Goal: Information Seeking & Learning: Find specific fact

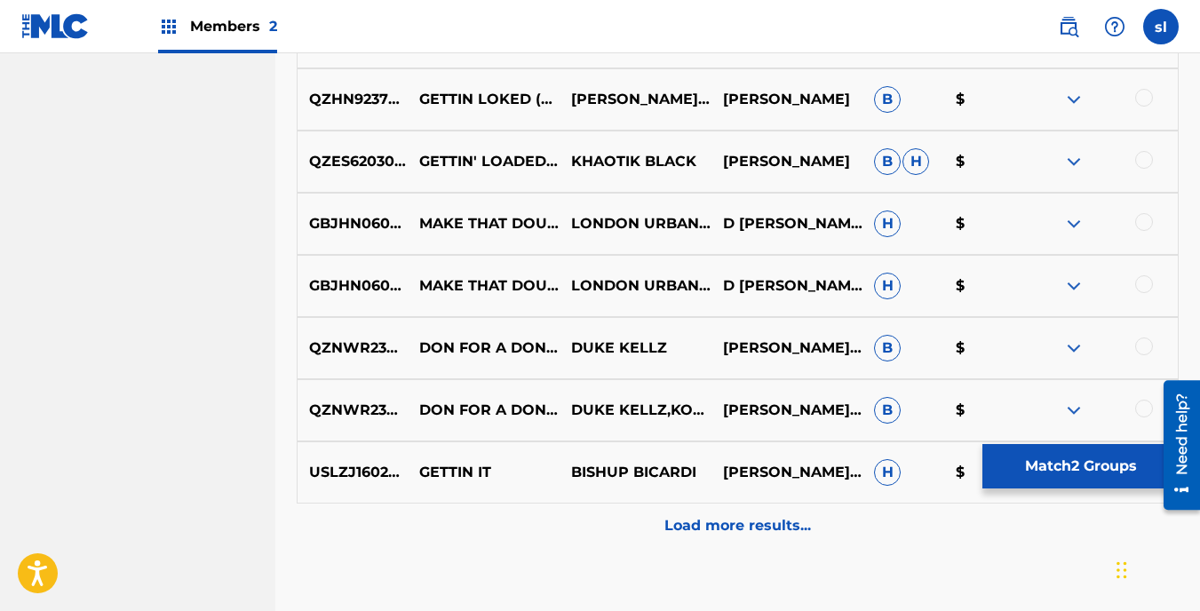
scroll to position [10316, 0]
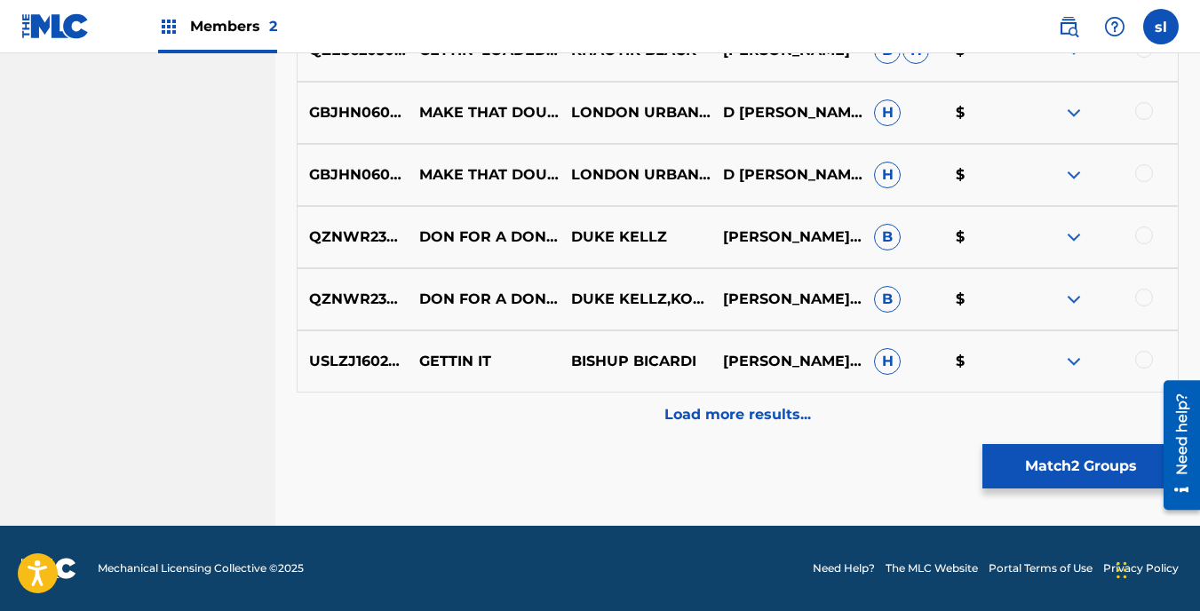
click at [876, 404] on div "Load more results..." at bounding box center [738, 415] width 882 height 44
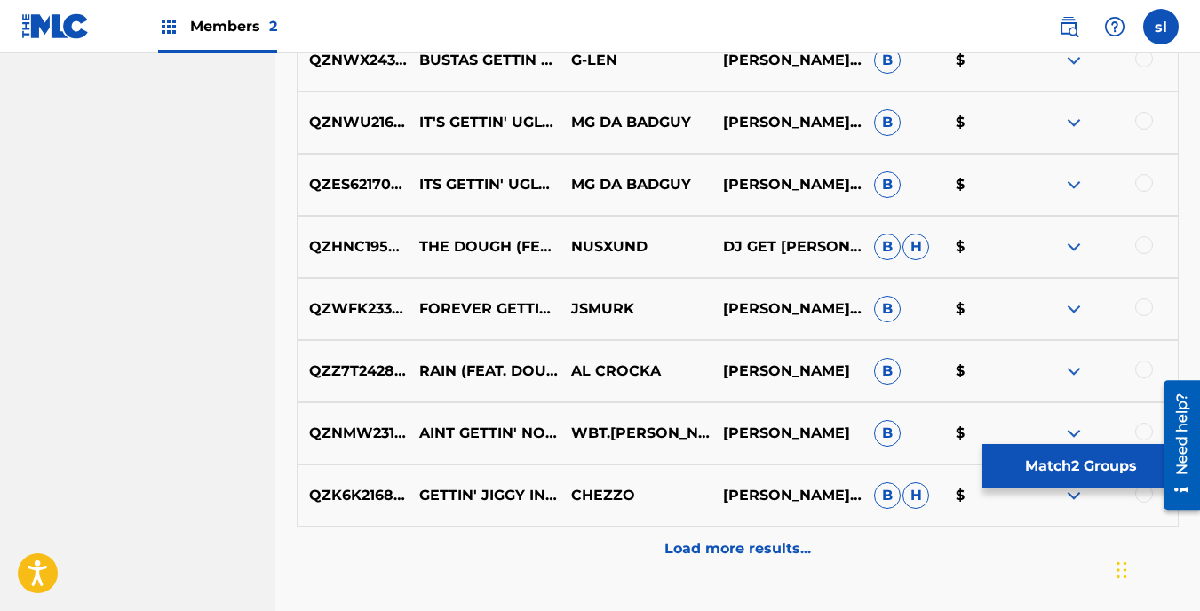
scroll to position [10938, 0]
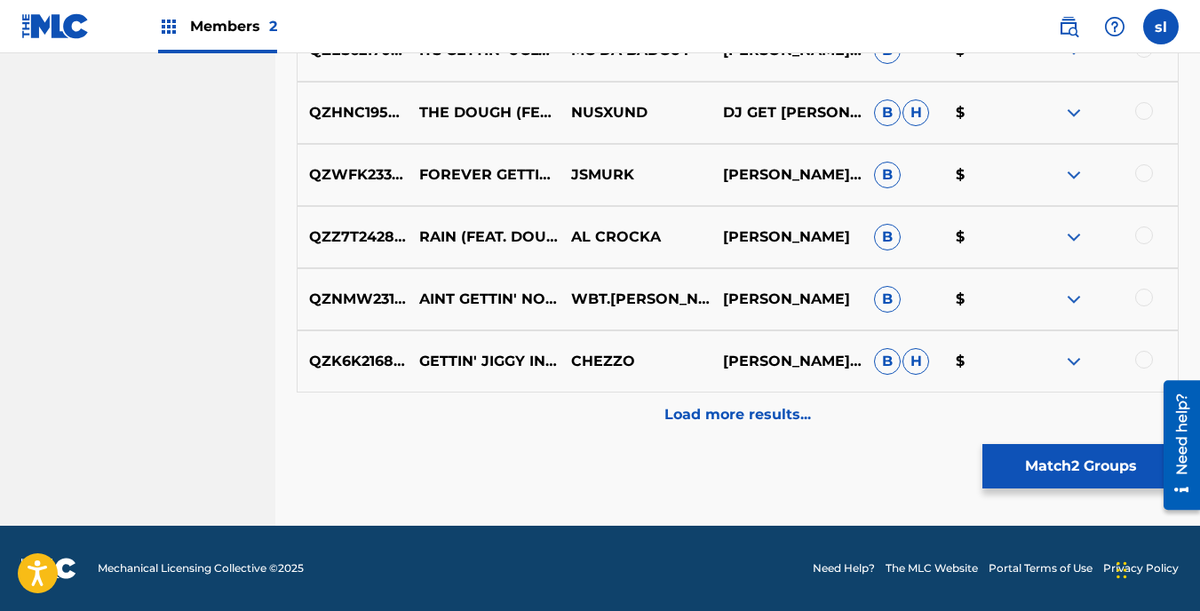
click at [983, 425] on div "Load more results..." at bounding box center [738, 415] width 882 height 44
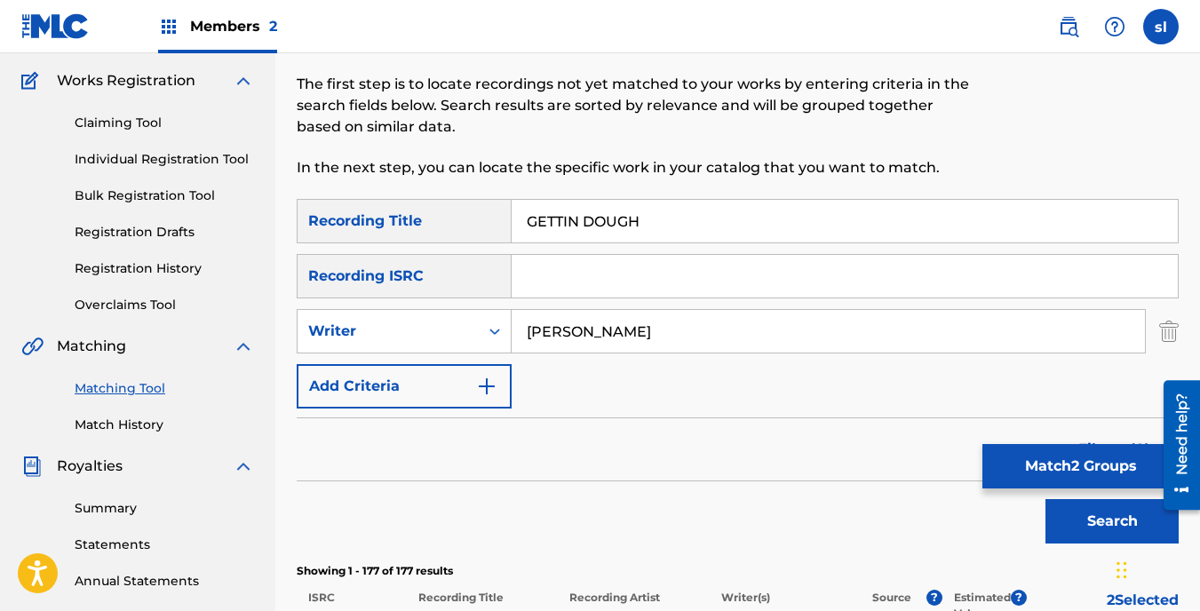
scroll to position [86, 0]
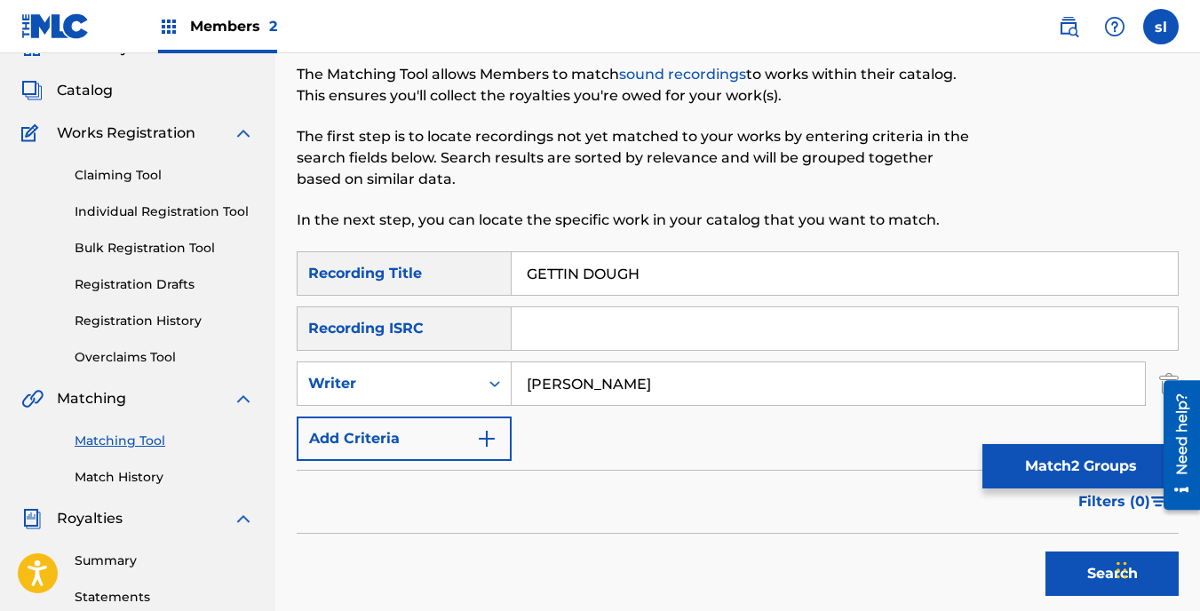
click at [735, 371] on input "[PERSON_NAME]" at bounding box center [828, 383] width 633 height 43
type input "S"
type input "YOUNG TEEKY"
click at [1072, 560] on button "Search" at bounding box center [1112, 574] width 133 height 44
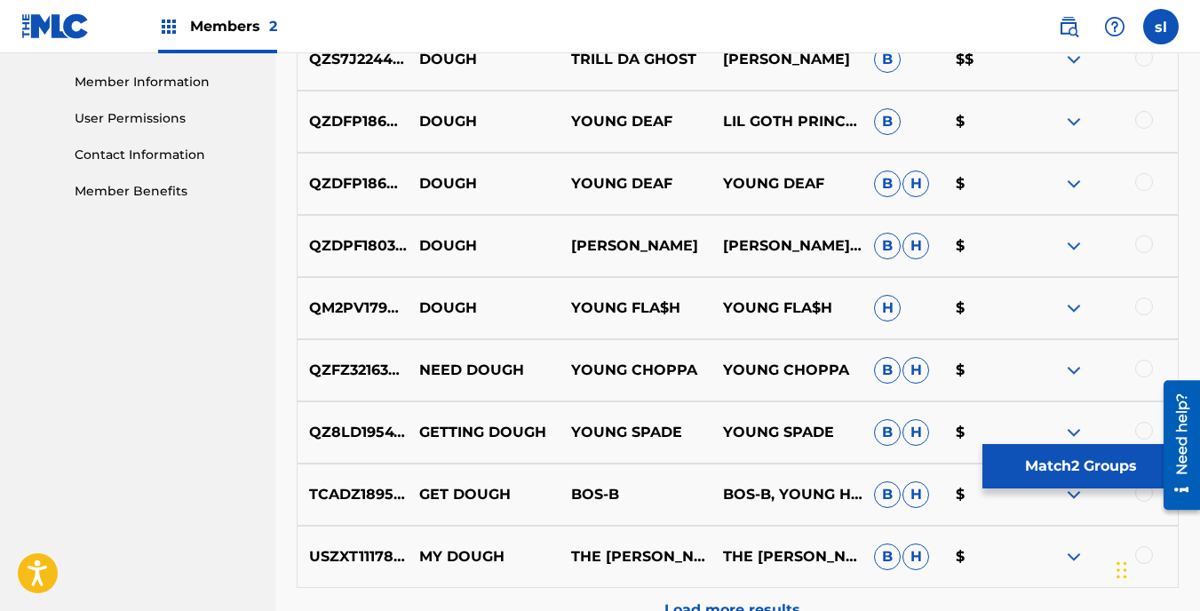
scroll to position [801, 0]
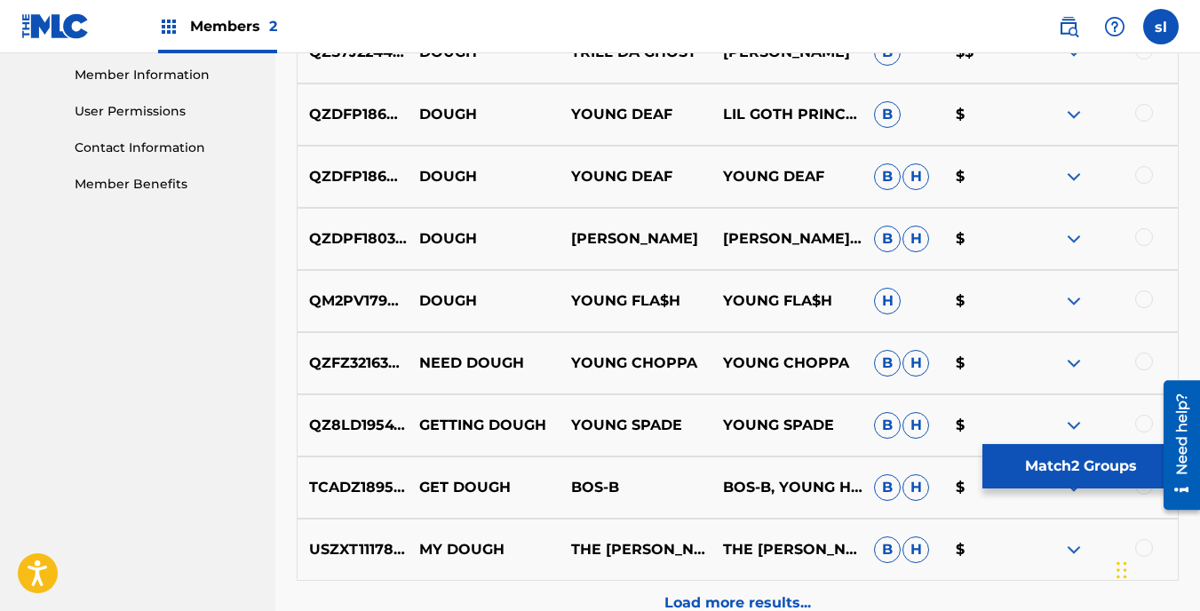
click at [915, 553] on span "H" at bounding box center [915, 550] width 27 height 27
click at [775, 596] on p "Load more results..." at bounding box center [737, 602] width 147 height 21
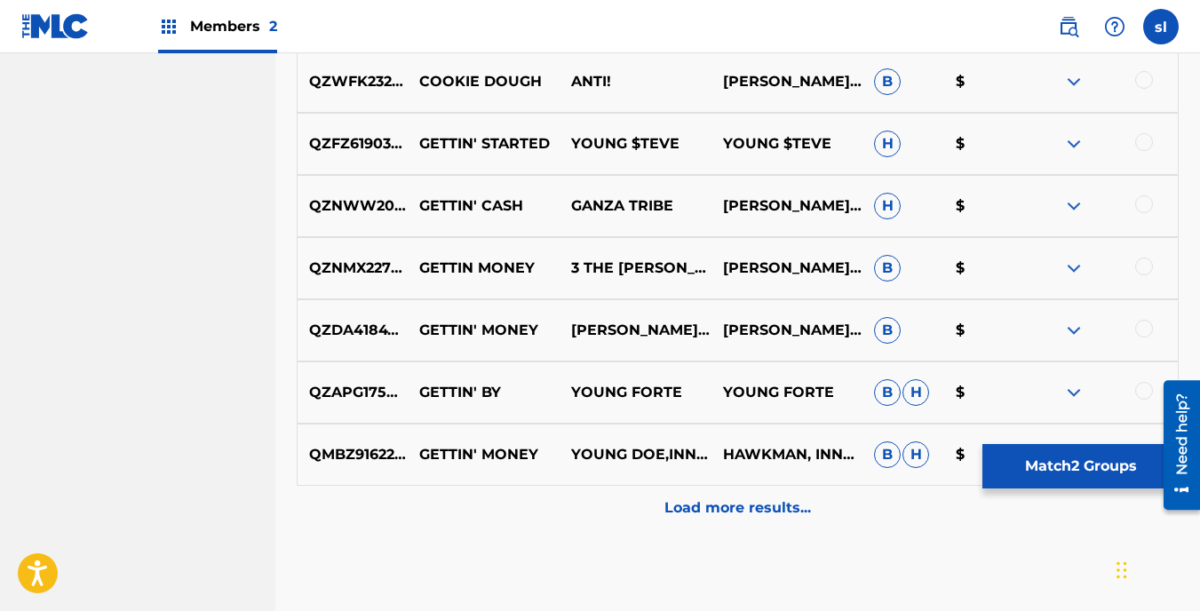
scroll to position [1525, 0]
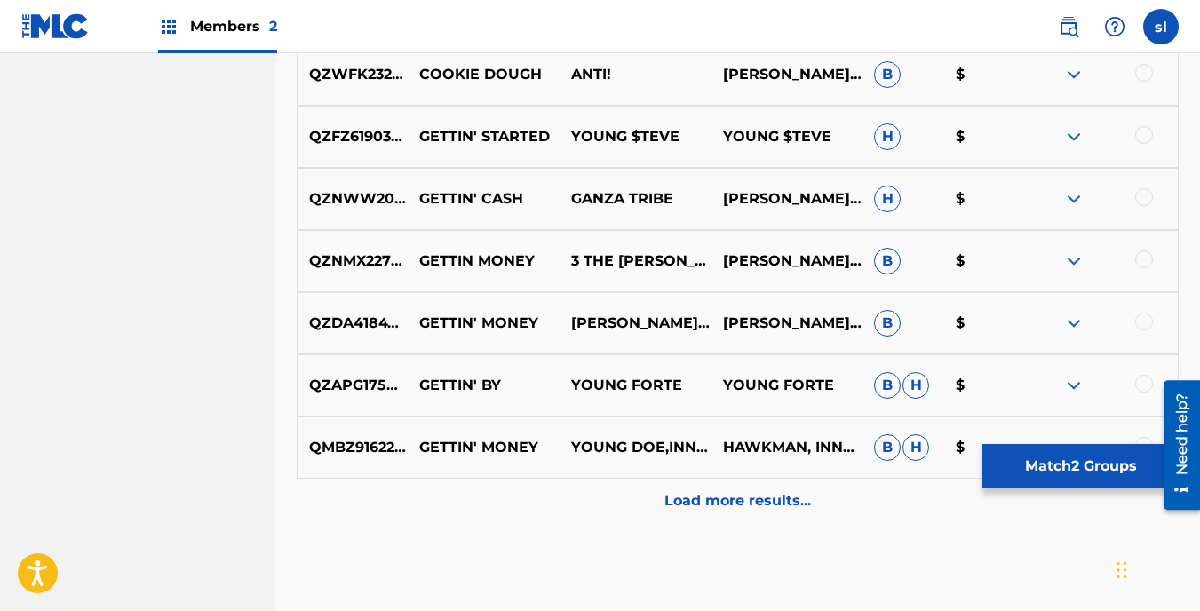
click at [775, 496] on p "Load more results..." at bounding box center [737, 500] width 147 height 21
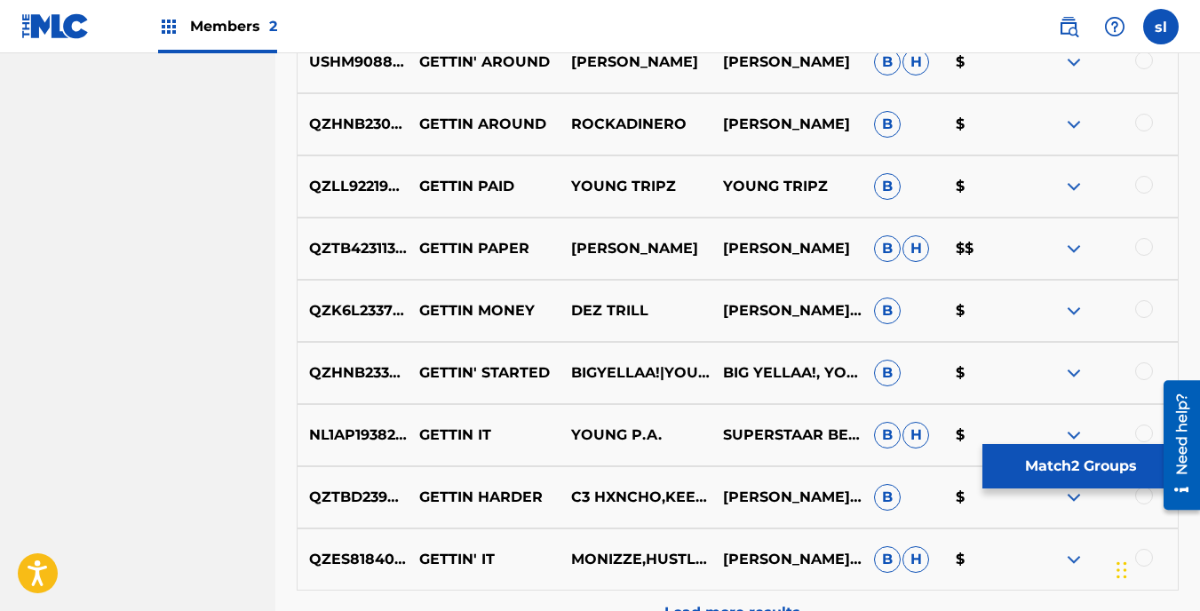
scroll to position [2036, 0]
click at [642, 605] on div "Load more results..." at bounding box center [738, 612] width 882 height 44
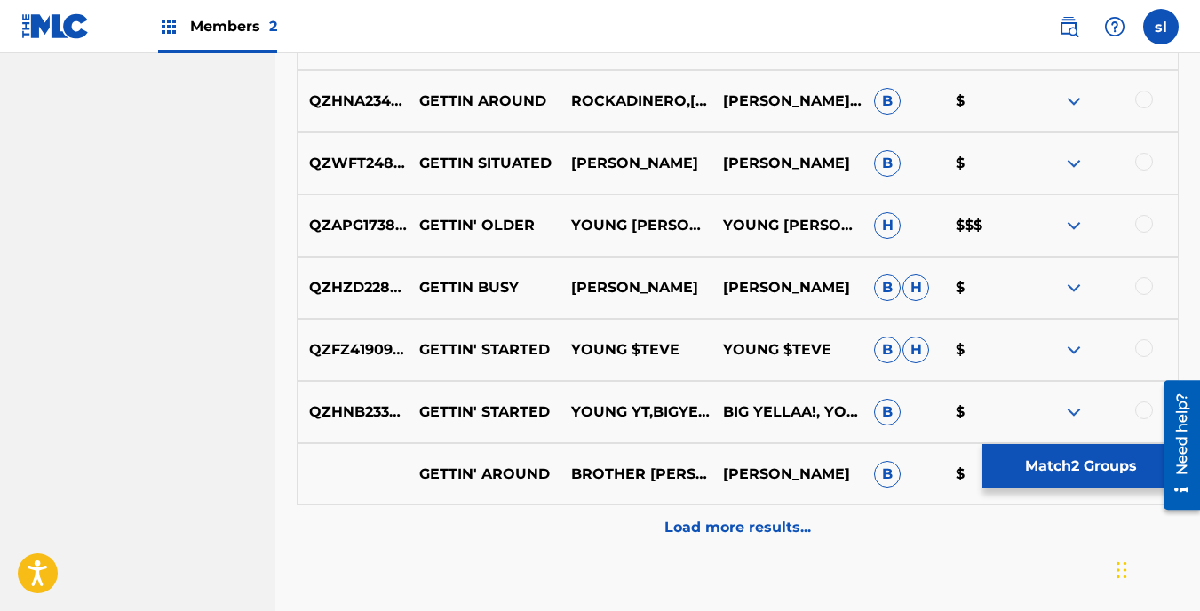
scroll to position [2743, 0]
click at [795, 526] on p "Load more results..." at bounding box center [737, 526] width 147 height 21
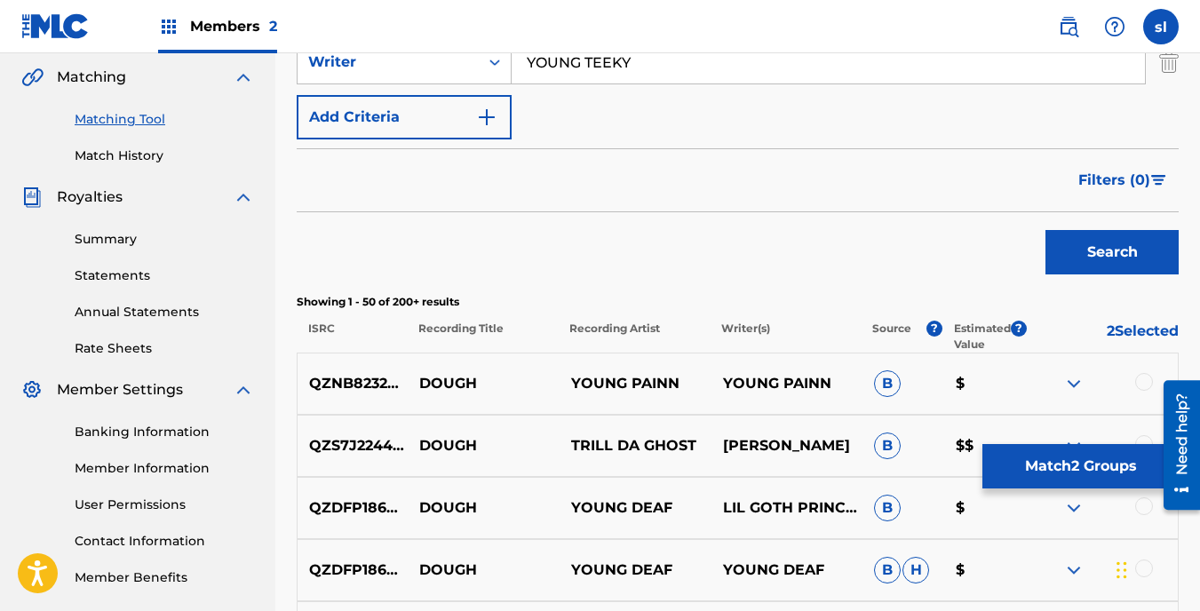
scroll to position [391, 0]
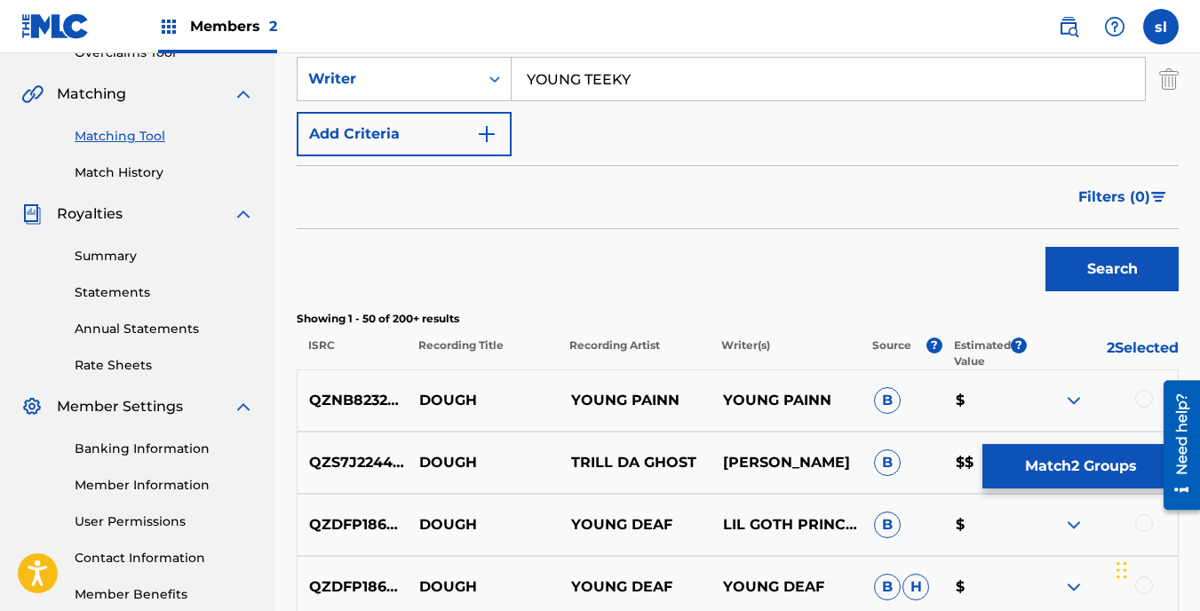
click at [234, 24] on span "Members 2" at bounding box center [233, 26] width 87 height 20
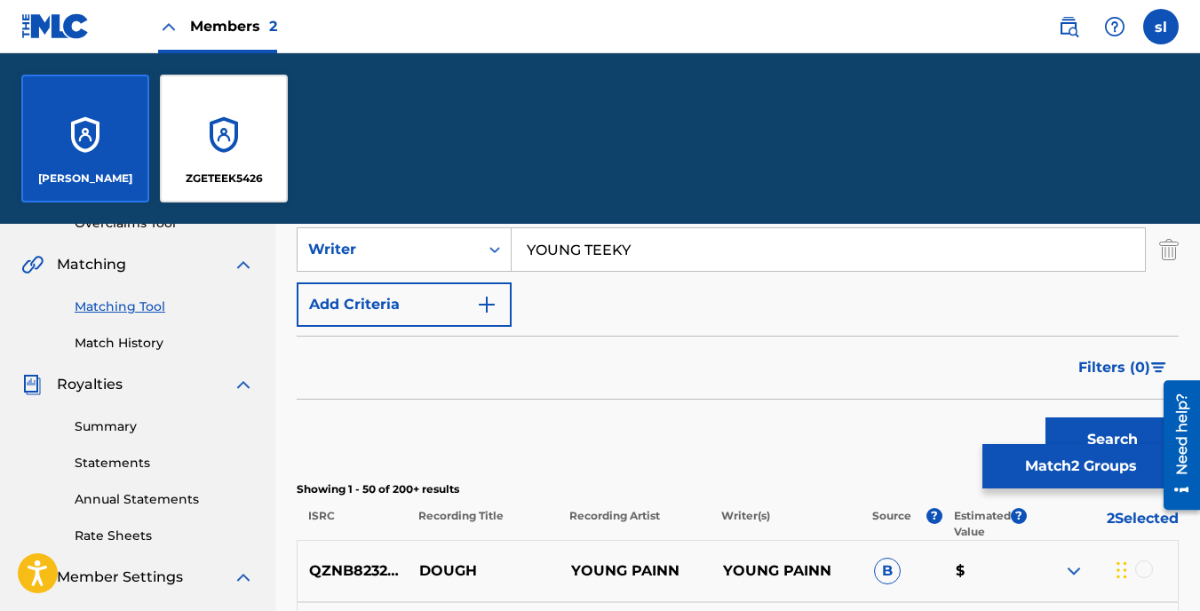
scroll to position [561, 0]
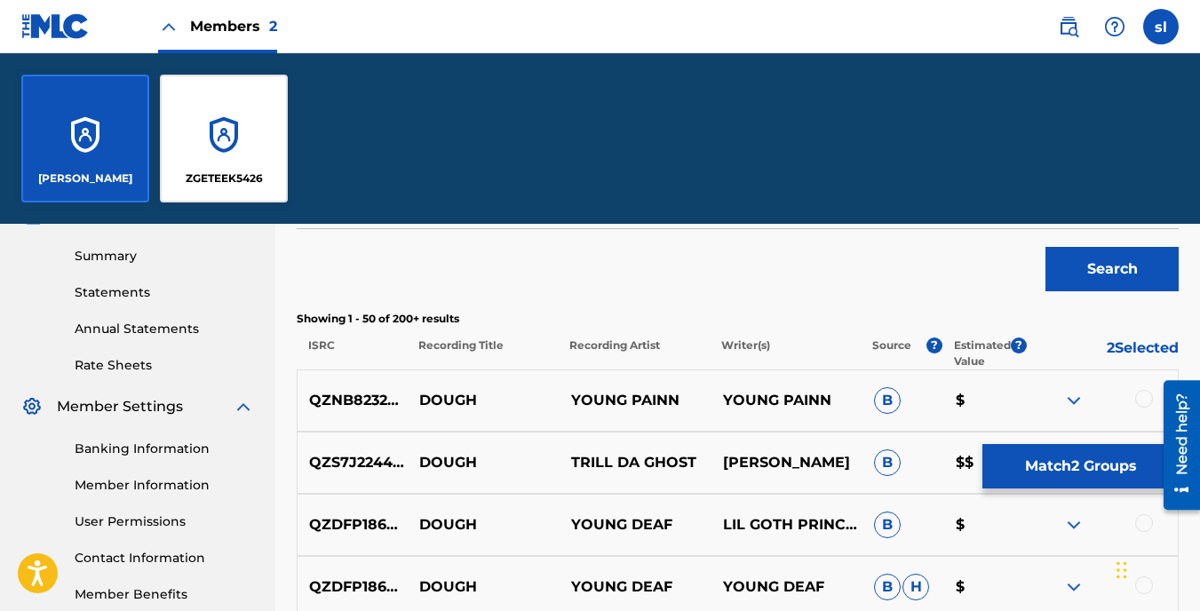
click at [223, 136] on div "ZGETEEK5426" at bounding box center [224, 139] width 128 height 128
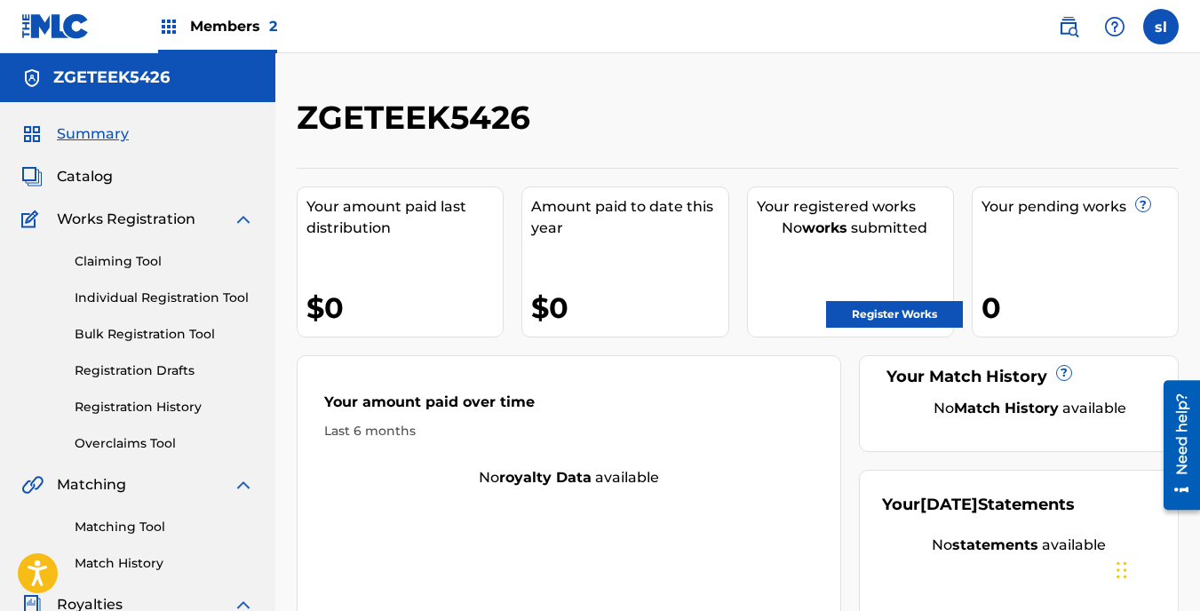
click at [150, 526] on link "Matching Tool" at bounding box center [164, 527] width 179 height 19
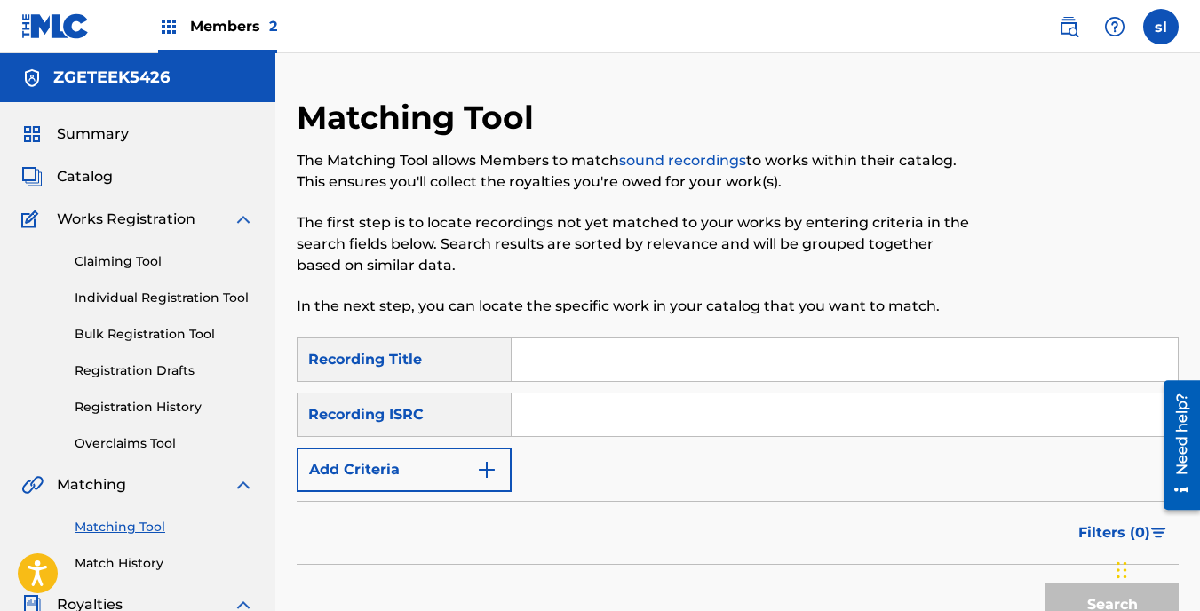
click at [535, 361] on input "Search Form" at bounding box center [845, 359] width 666 height 43
type input "PUT IN WORK"
type input "QMEU32123379"
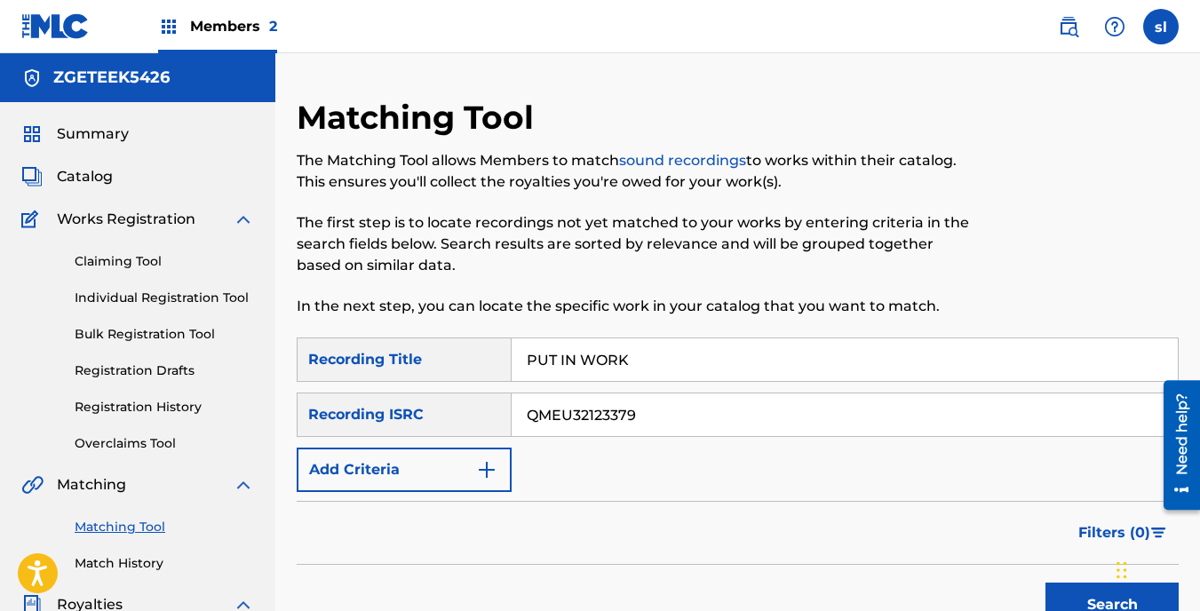
click at [1061, 602] on button "Search" at bounding box center [1112, 605] width 133 height 44
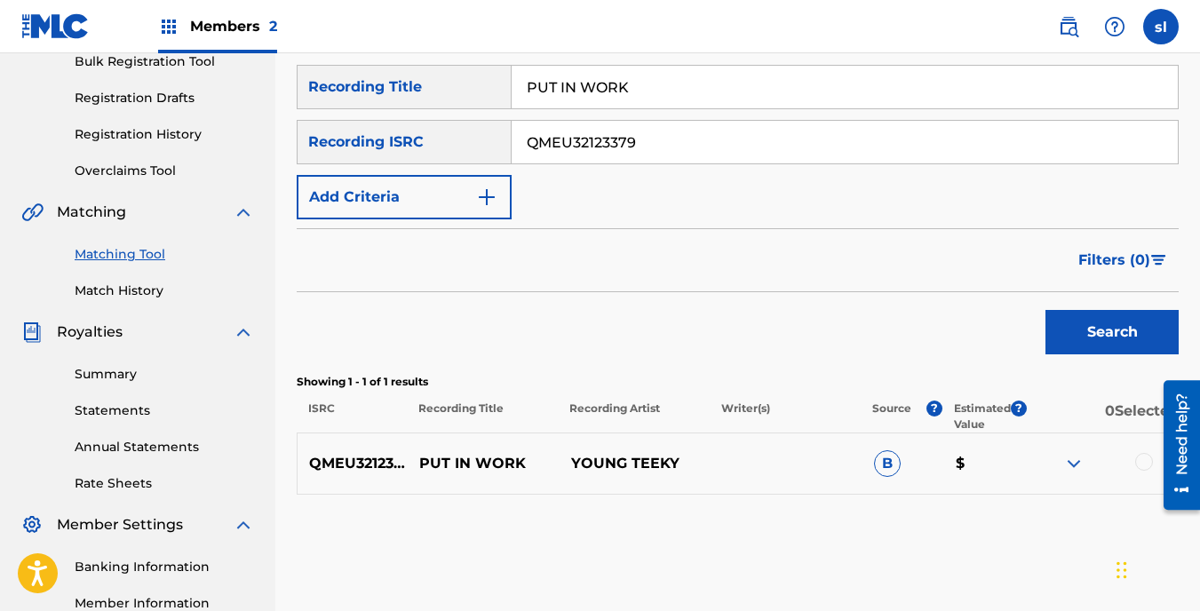
drag, startPoint x: 1200, startPoint y: 330, endPoint x: 45, endPoint y: 105, distance: 1176.6
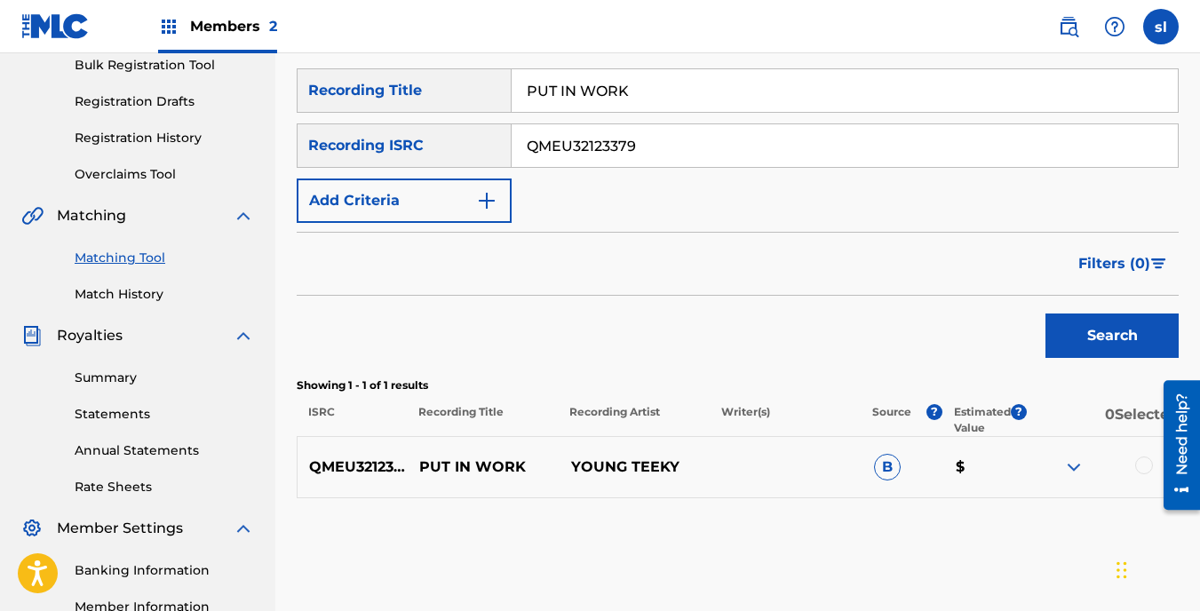
click at [1141, 466] on div at bounding box center [1144, 466] width 18 height 18
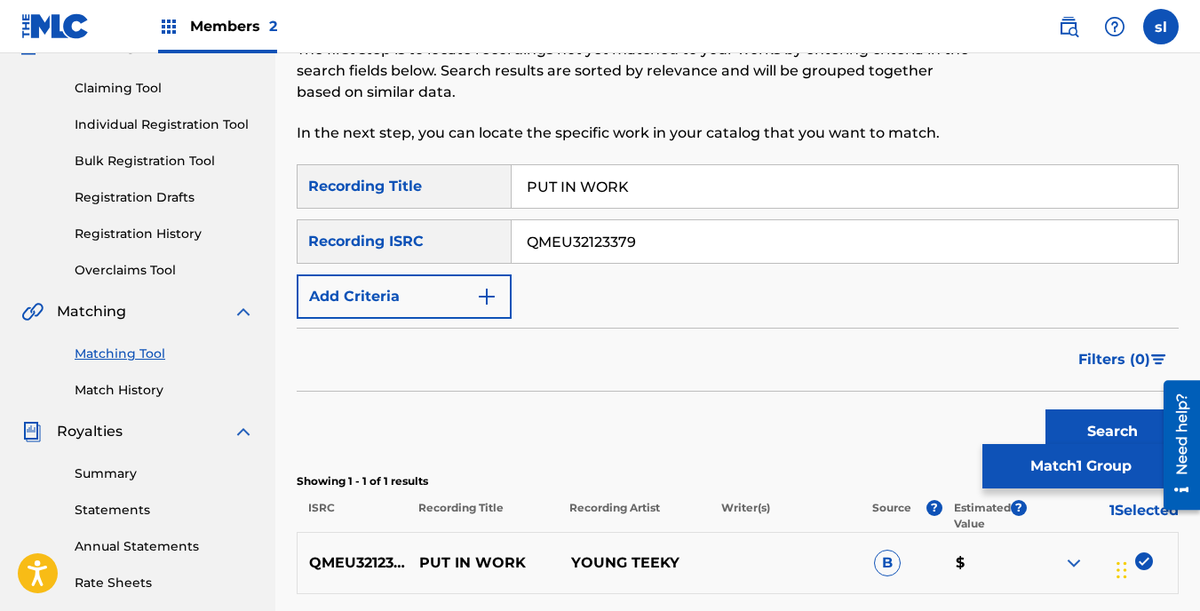
scroll to position [172, 0]
click at [644, 195] on input "PUT IN WORK" at bounding box center [845, 187] width 666 height 43
type input "P"
type input "GETTIN DOUGH"
click at [655, 244] on input "QMEU32123379" at bounding box center [845, 242] width 666 height 43
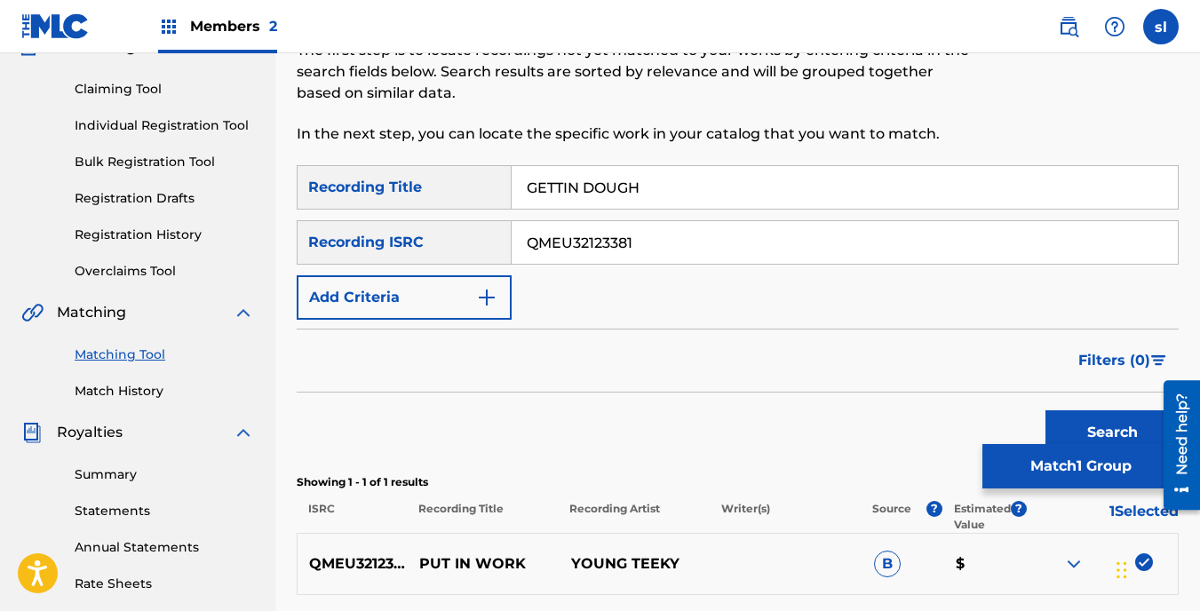
click at [1092, 419] on button "Search" at bounding box center [1112, 432] width 133 height 44
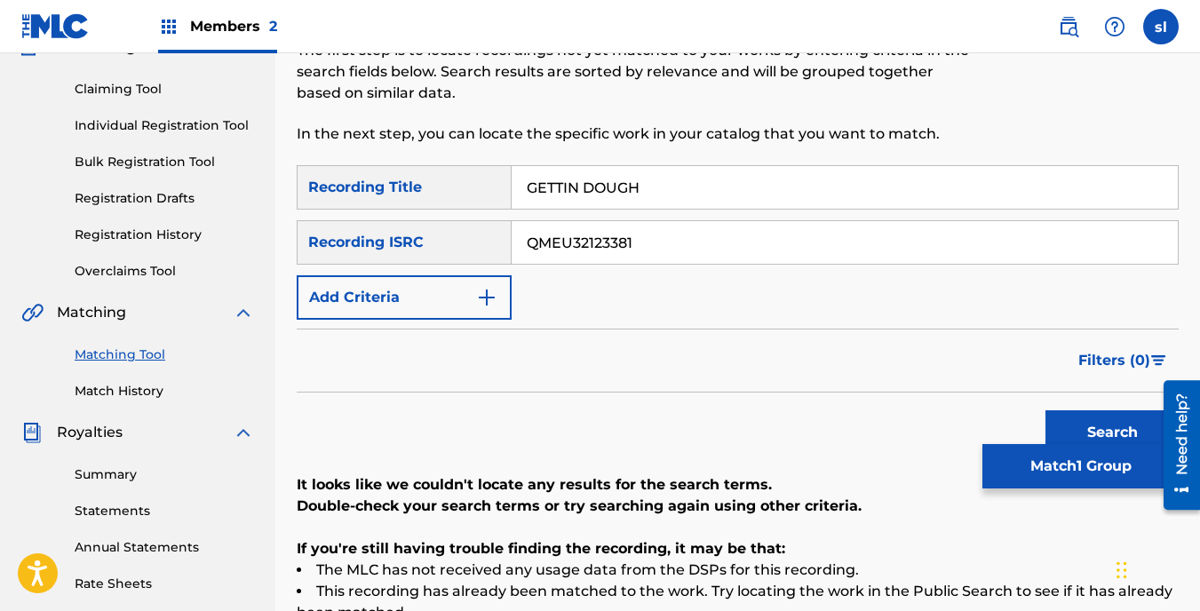
click at [713, 241] on input "QMEU32123381" at bounding box center [845, 242] width 666 height 43
type input "QMEU32123384"
click at [1069, 433] on button "Search" at bounding box center [1112, 432] width 133 height 44
click at [490, 293] on img "Search Form" at bounding box center [486, 297] width 21 height 21
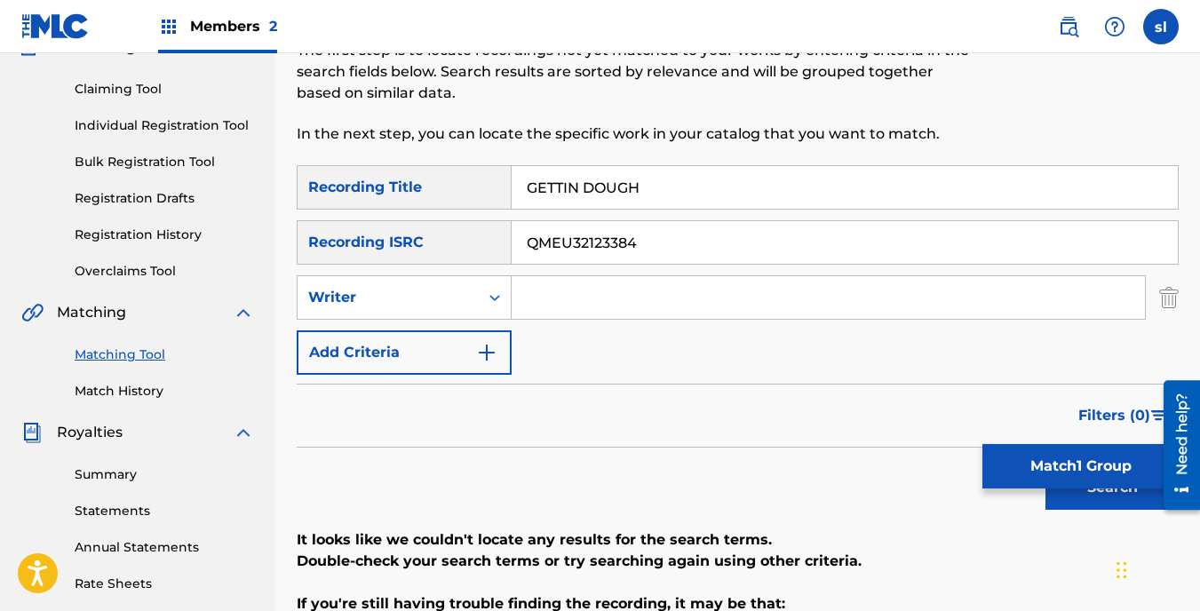
click at [570, 303] on input "Search Form" at bounding box center [828, 297] width 633 height 43
click at [1101, 494] on button "Search" at bounding box center [1112, 487] width 133 height 44
click at [650, 285] on input "[PERSON_NAME]" at bounding box center [828, 297] width 633 height 43
type input "S"
type input "YOUNG TEEKY"
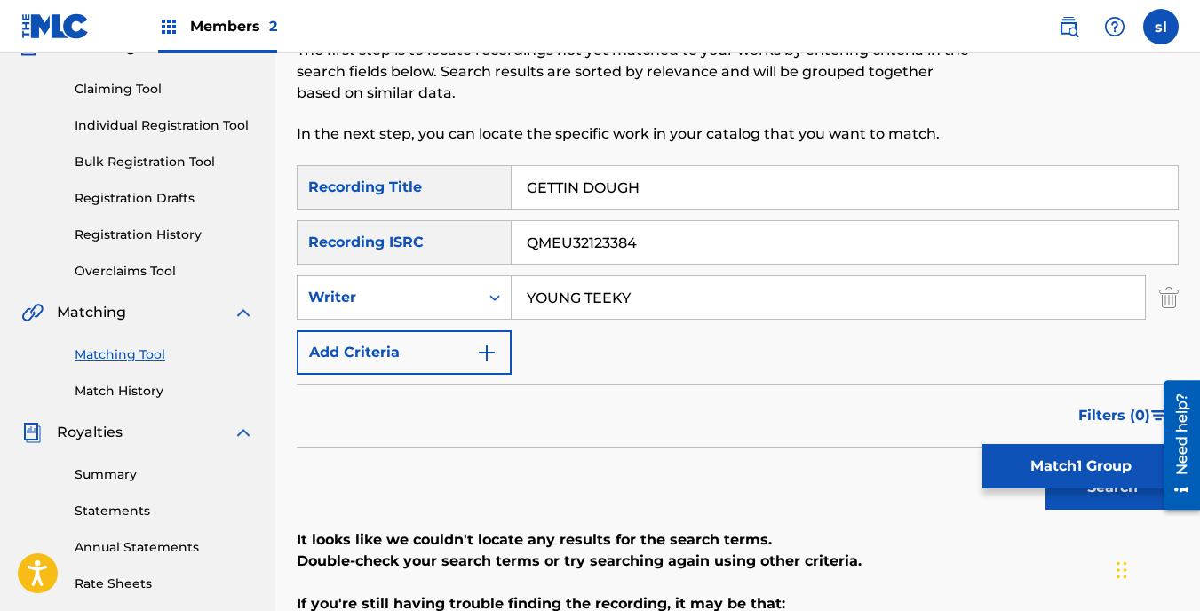
click at [1058, 491] on button "Search" at bounding box center [1112, 487] width 133 height 44
click at [485, 361] on img "Search Form" at bounding box center [486, 352] width 21 height 21
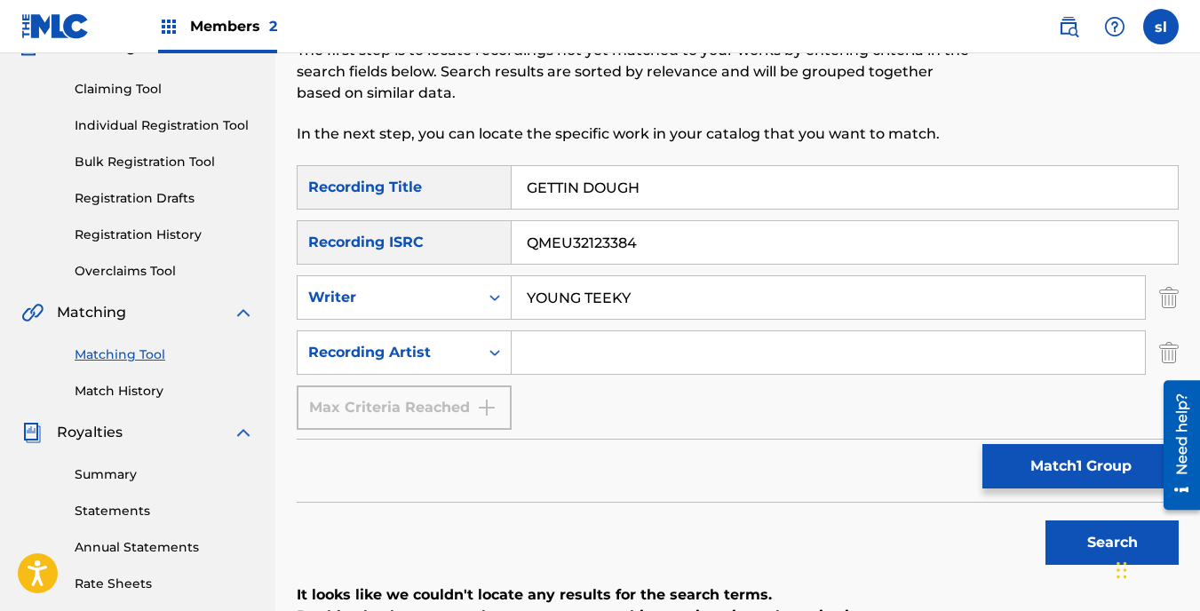
click at [541, 356] on input "Search Form" at bounding box center [828, 352] width 633 height 43
type input "YOUNG TEEKY"
click at [630, 307] on input "YOUNG TEEKY" at bounding box center [828, 297] width 633 height 43
type input "Y"
click at [605, 298] on input "S" at bounding box center [828, 297] width 633 height 43
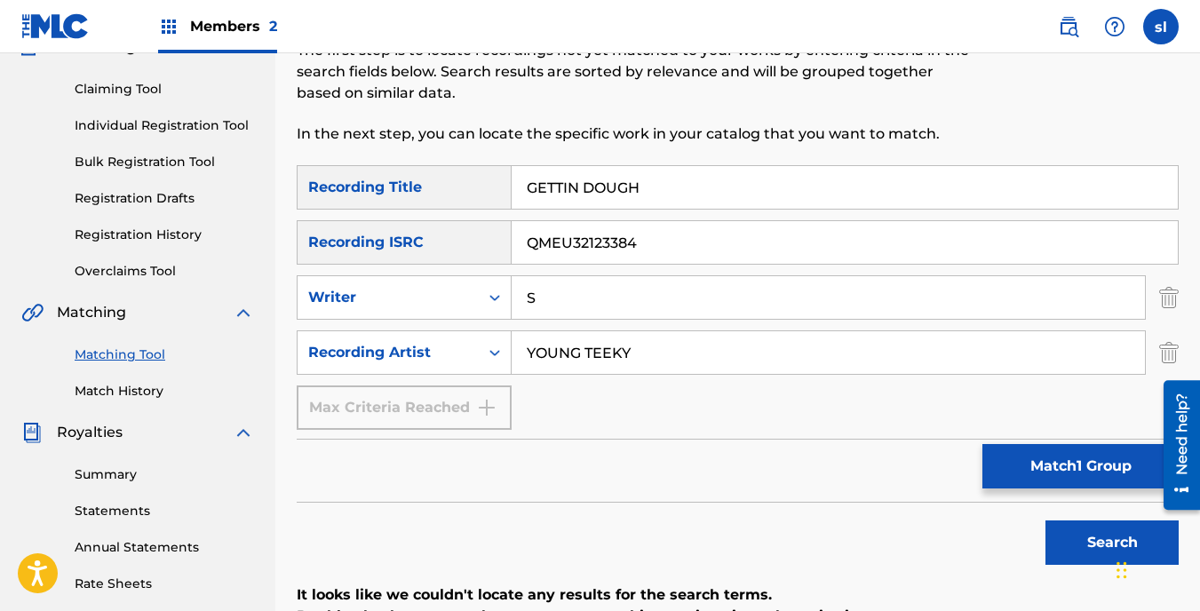
type input "[PERSON_NAME]"
click at [1085, 556] on button "Search" at bounding box center [1112, 543] width 133 height 44
click at [1082, 555] on button "Search" at bounding box center [1112, 543] width 133 height 44
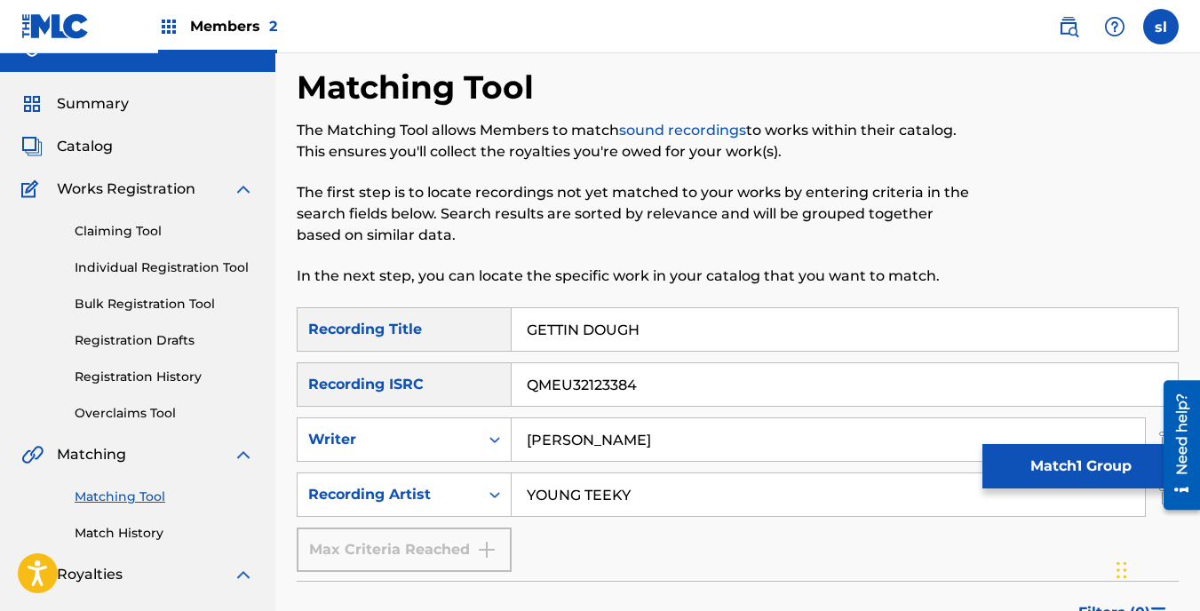
scroll to position [28, 0]
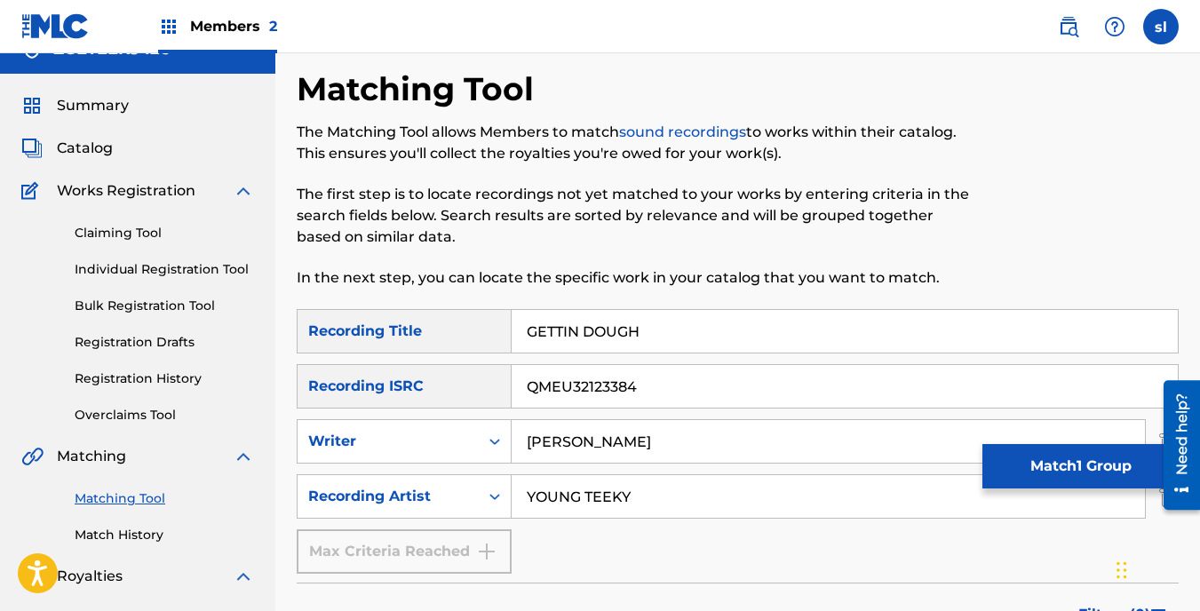
click at [661, 386] on input "QMEU32123384" at bounding box center [845, 386] width 666 height 43
type input "Q"
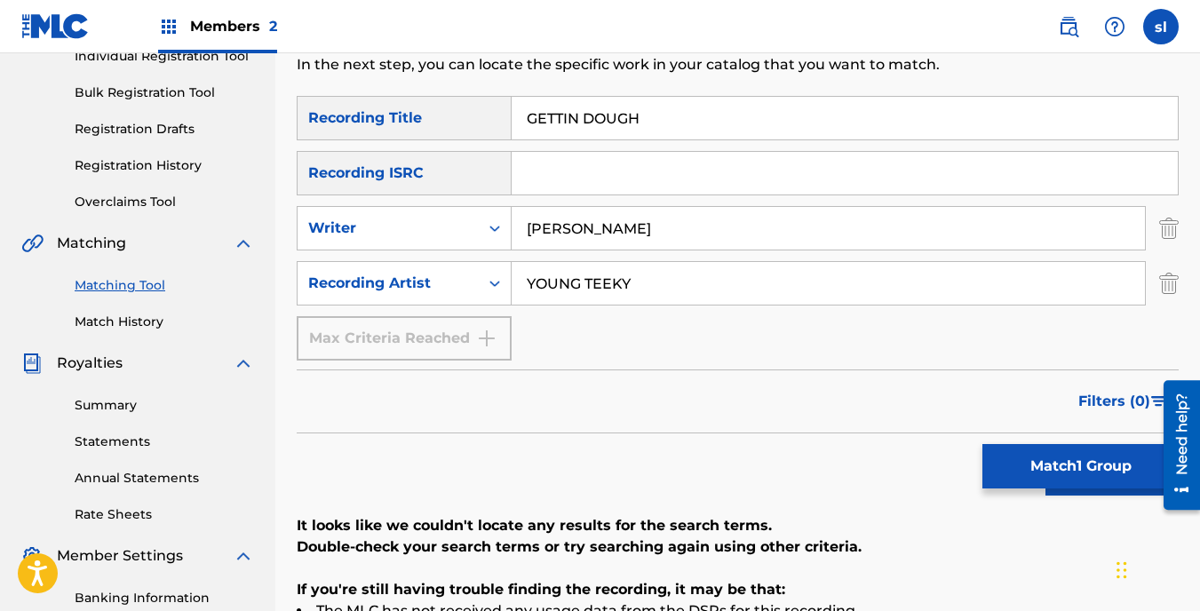
scroll to position [244, 0]
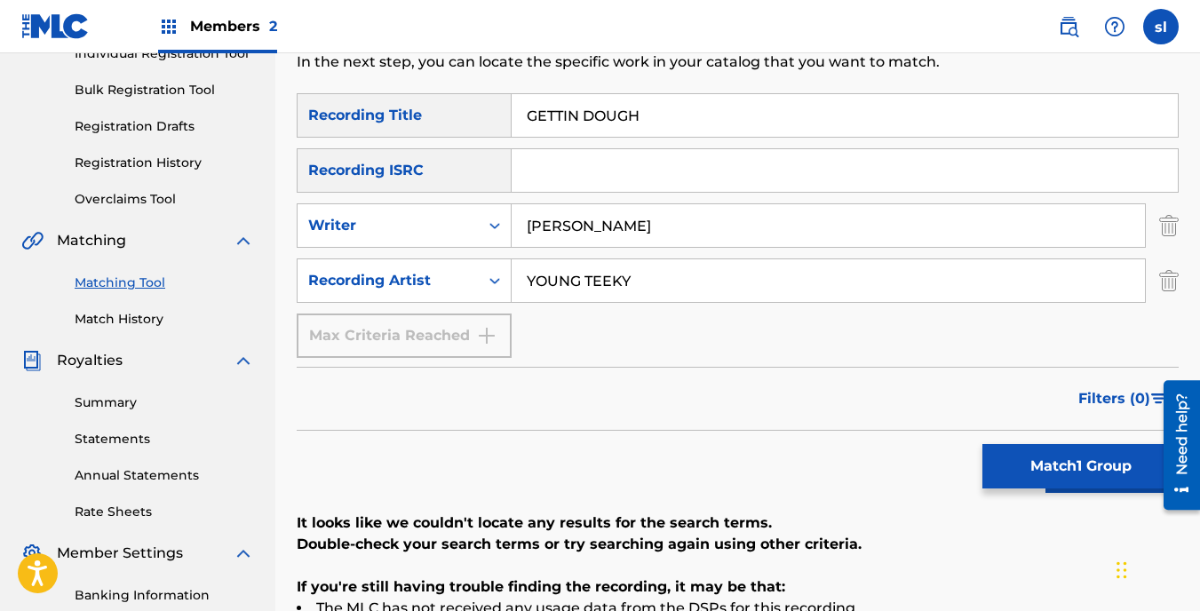
drag, startPoint x: 1204, startPoint y: 275, endPoint x: 21, endPoint y: 18, distance: 1210.0
click at [1061, 494] on div "Search" at bounding box center [1108, 466] width 142 height 71
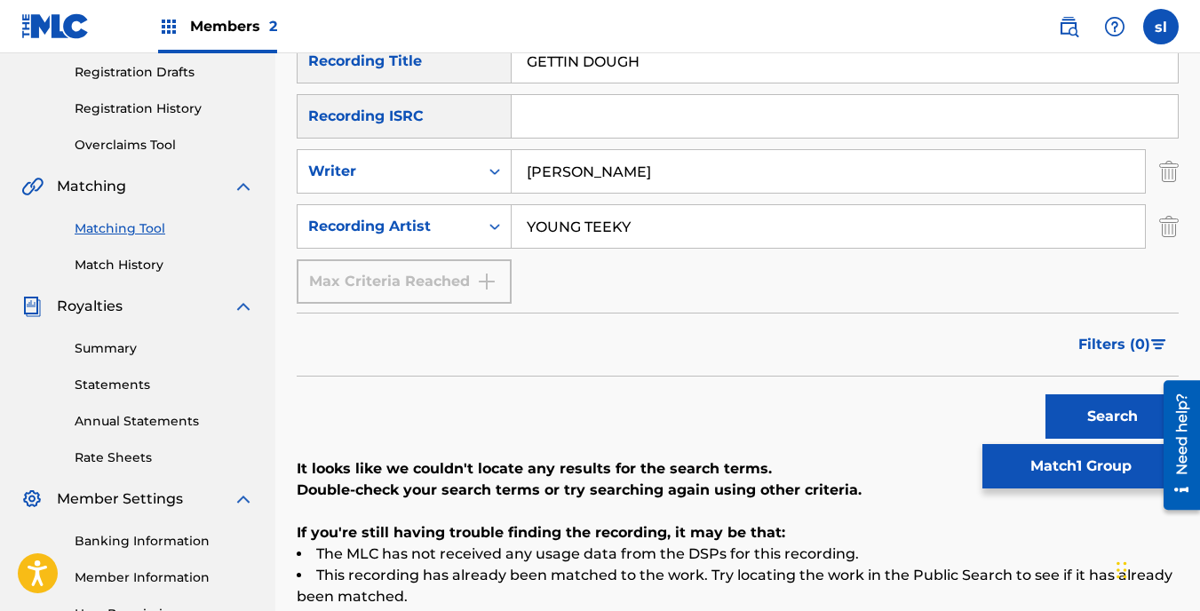
scroll to position [300, 0]
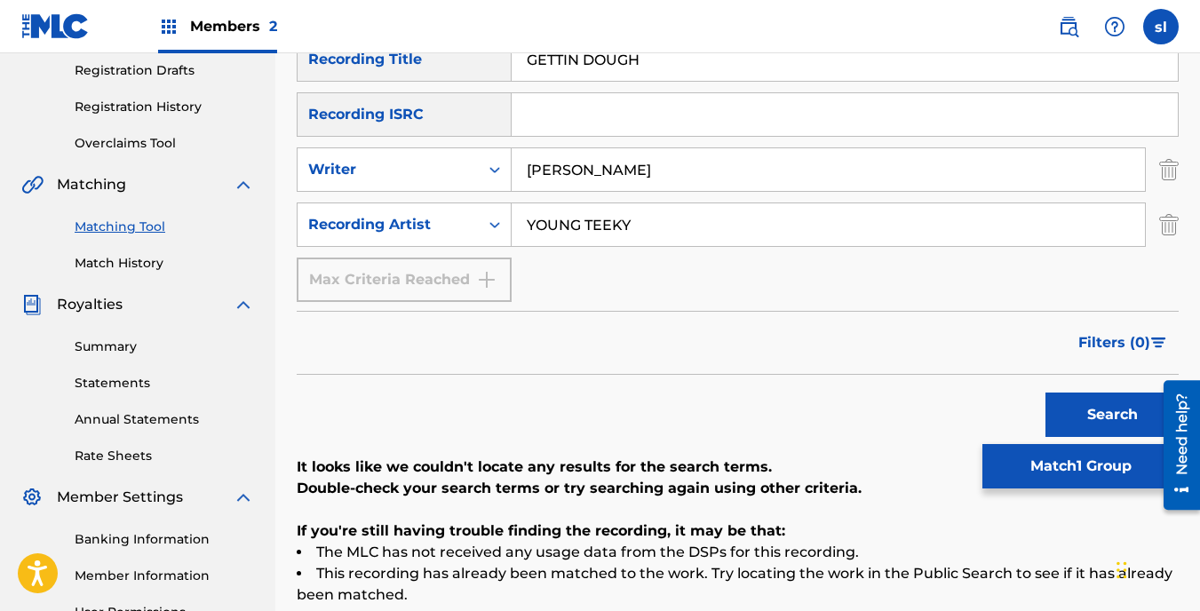
click at [1104, 415] on button "Search" at bounding box center [1112, 415] width 133 height 44
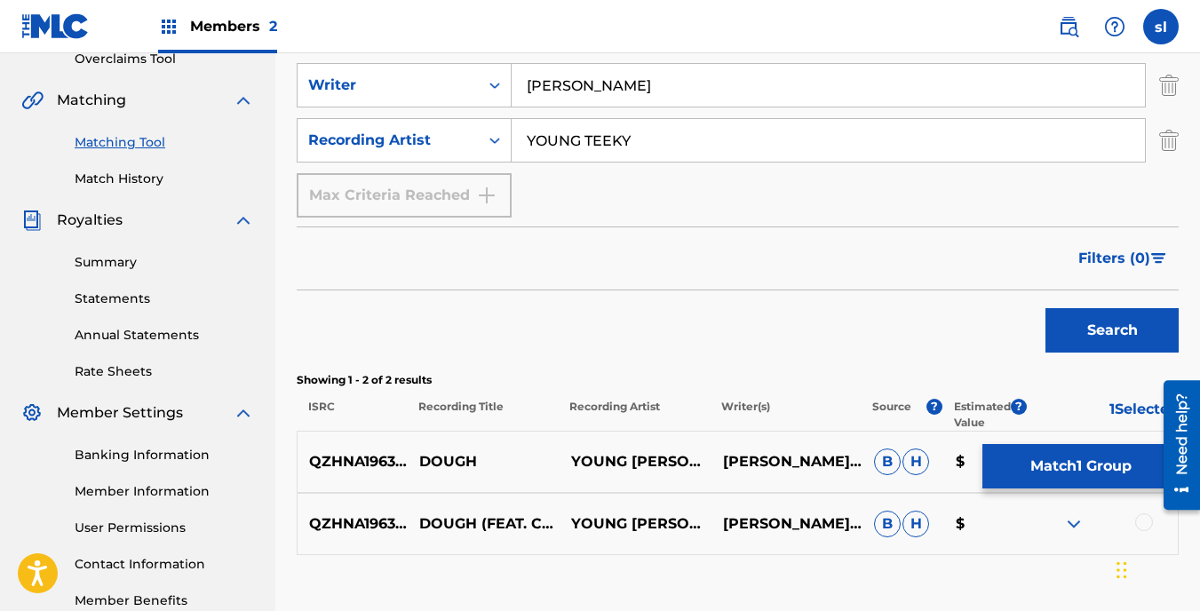
scroll to position [503, 0]
